Goal: Communication & Community: Answer question/provide support

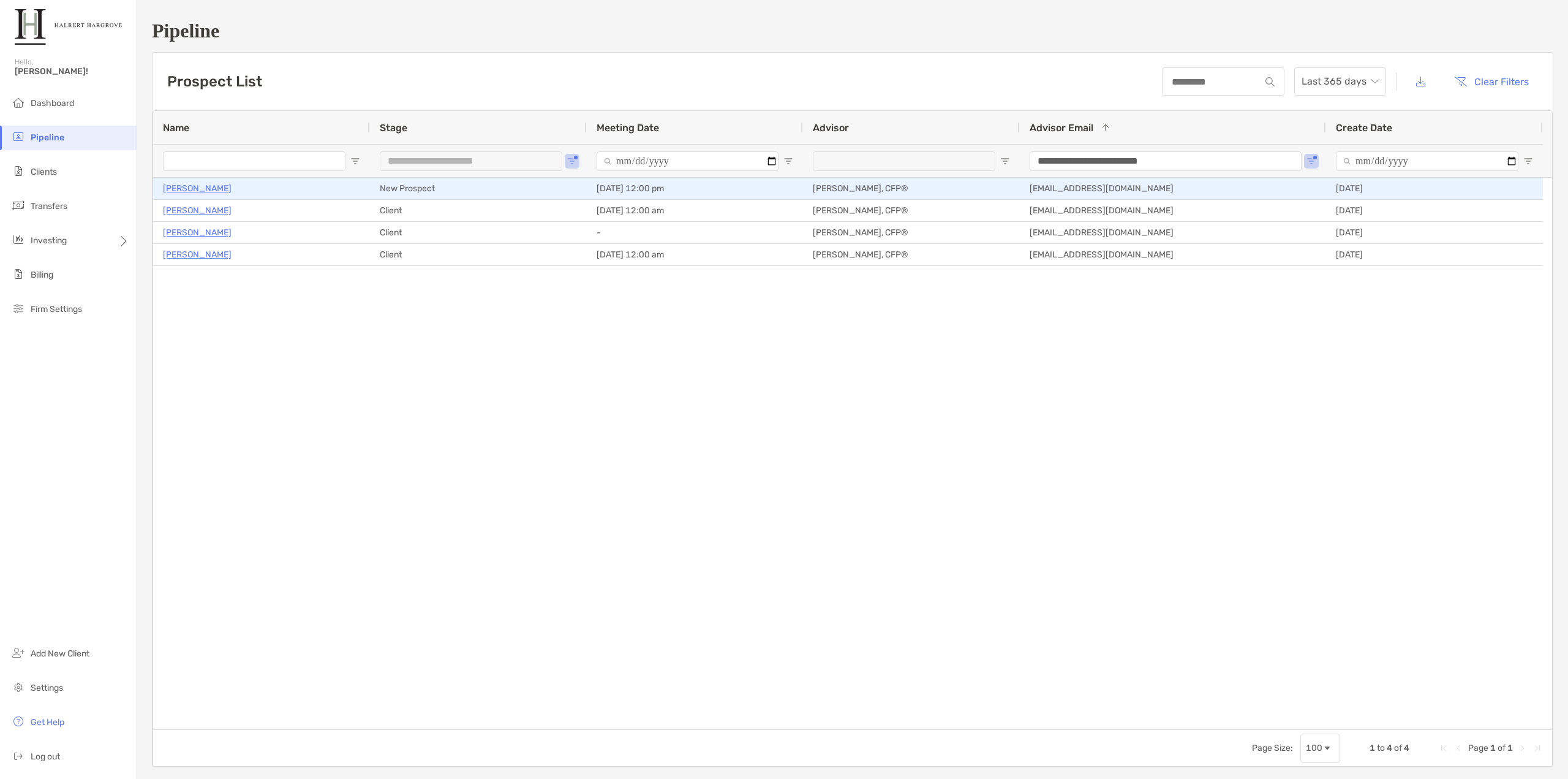
click at [193, 188] on p "[PERSON_NAME]" at bounding box center [197, 188] width 68 height 16
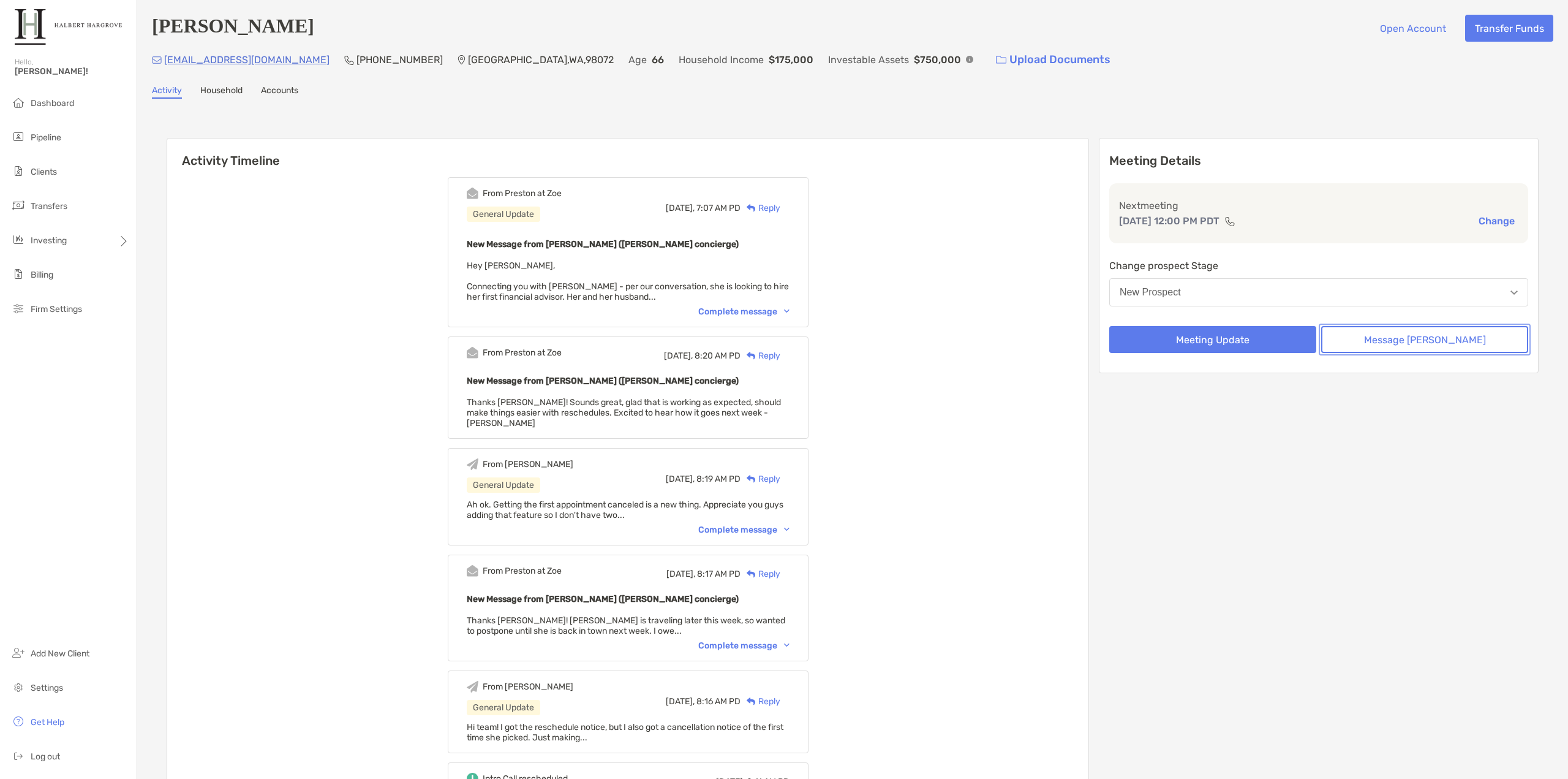
click at [1415, 343] on button "Message [PERSON_NAME]" at bounding box center [1424, 339] width 207 height 27
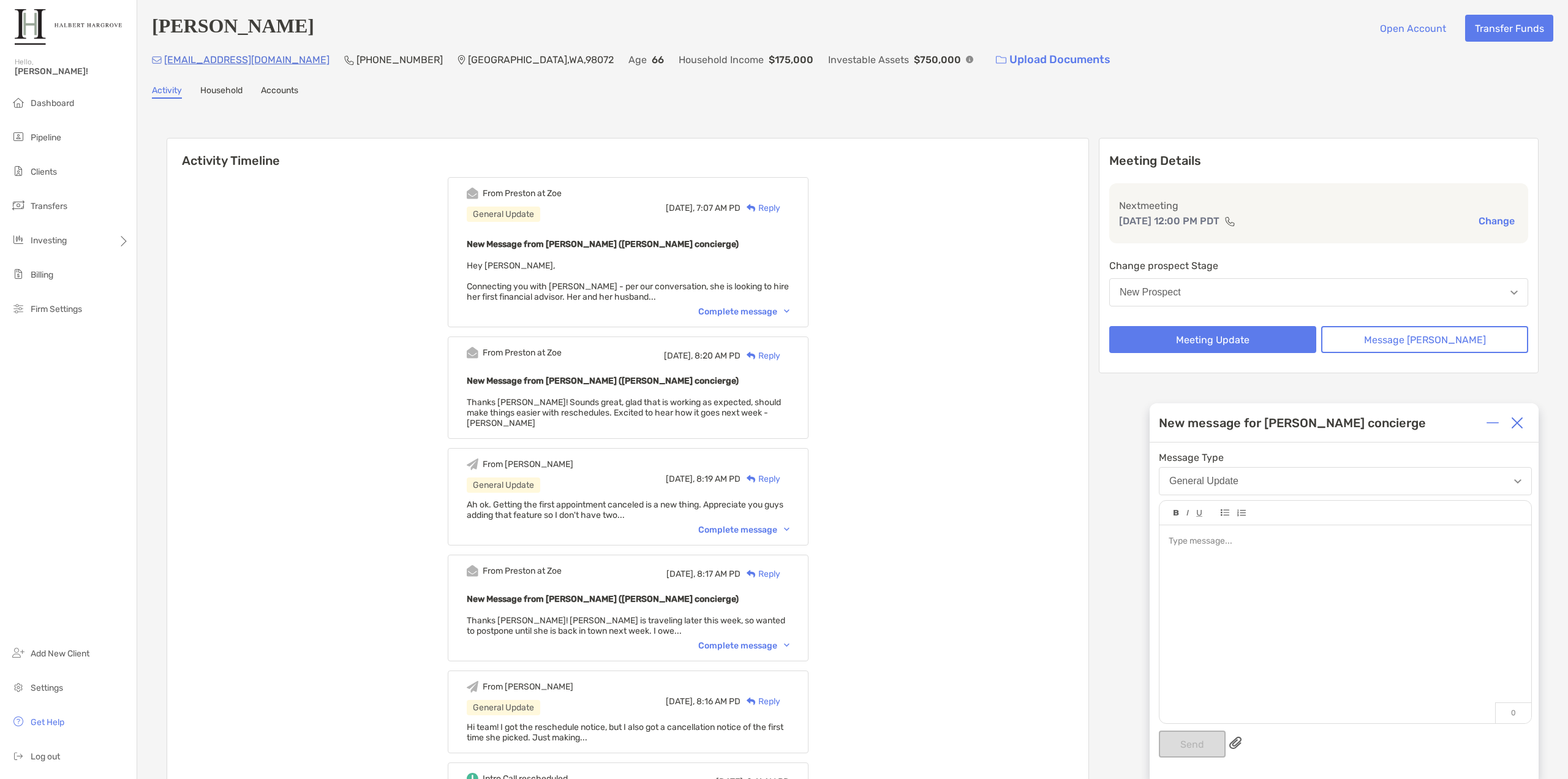
click at [777, 314] on div "Complete message" at bounding box center [743, 312] width 91 height 11
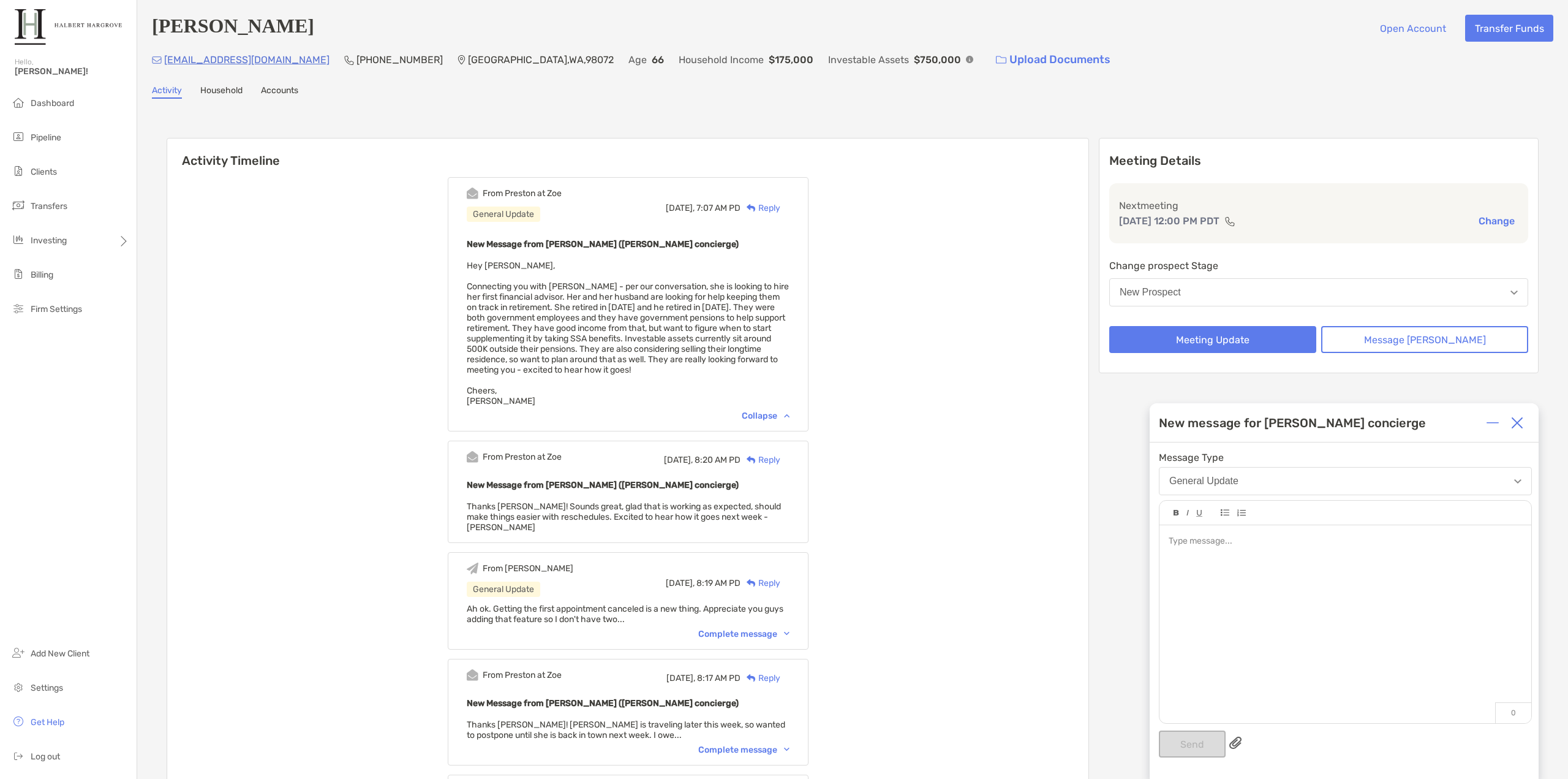
click at [1297, 584] on div at bounding box center [1345, 618] width 371 height 185
click at [1191, 742] on button "Send" at bounding box center [1192, 744] width 67 height 27
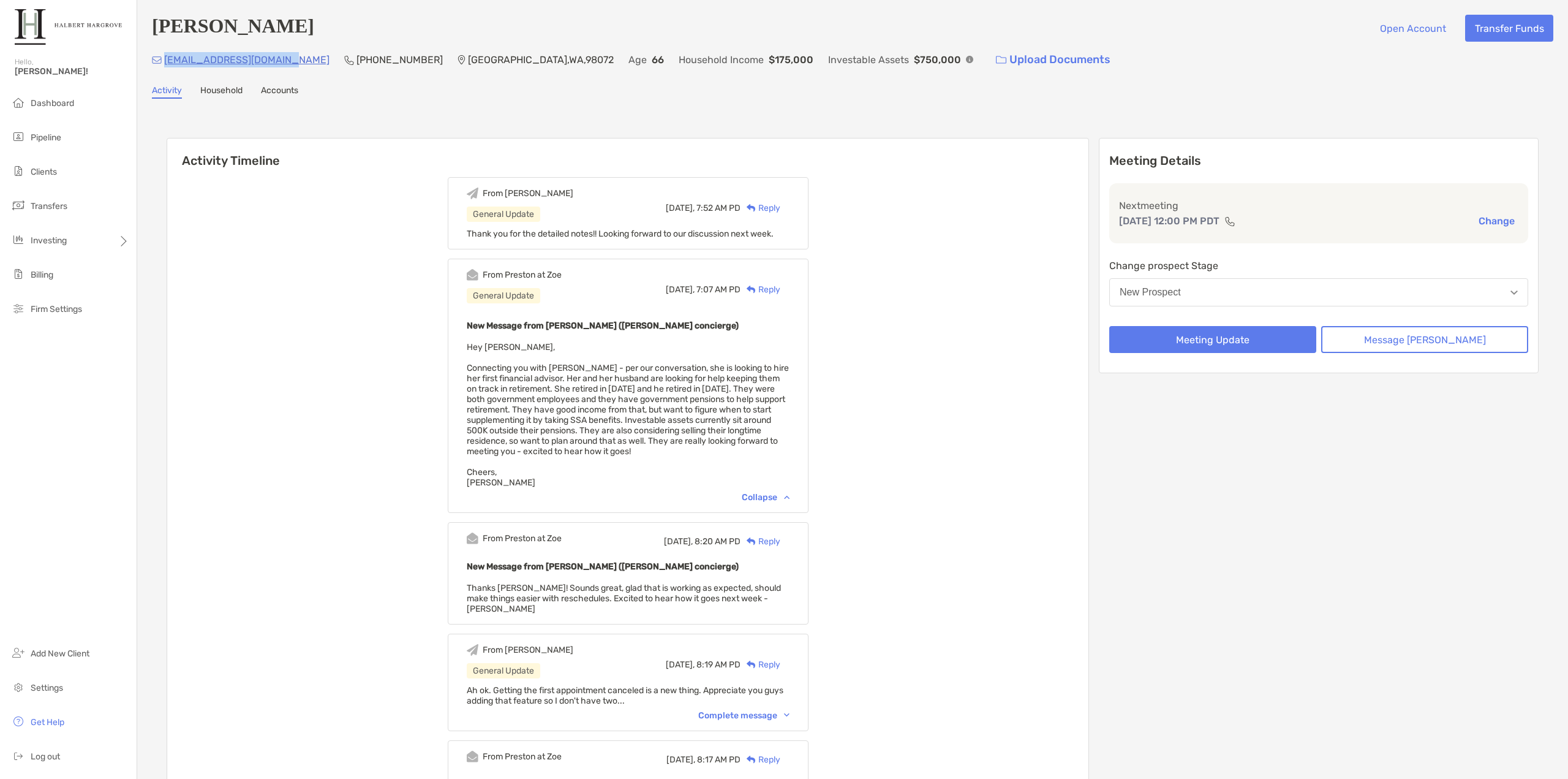
drag, startPoint x: 286, startPoint y: 63, endPoint x: 166, endPoint y: 66, distance: 120.0
click at [166, 66] on div "[EMAIL_ADDRESS][DOMAIN_NAME] (206) 715-[GEOGRAPHIC_DATA] Age [DEMOGRAPHIC_DATA]…" at bounding box center [853, 59] width 1401 height 26
